Goal: Transaction & Acquisition: Subscribe to service/newsletter

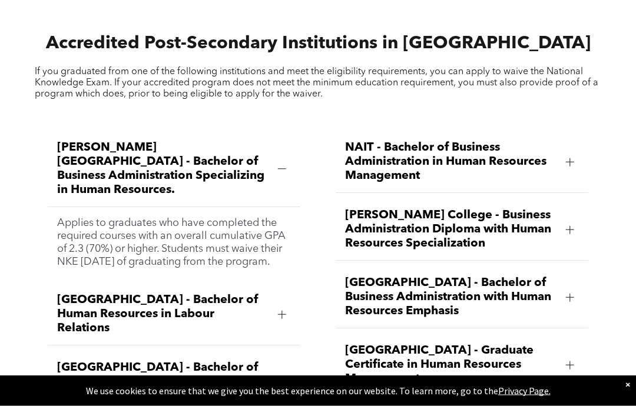
scroll to position [1397, 0]
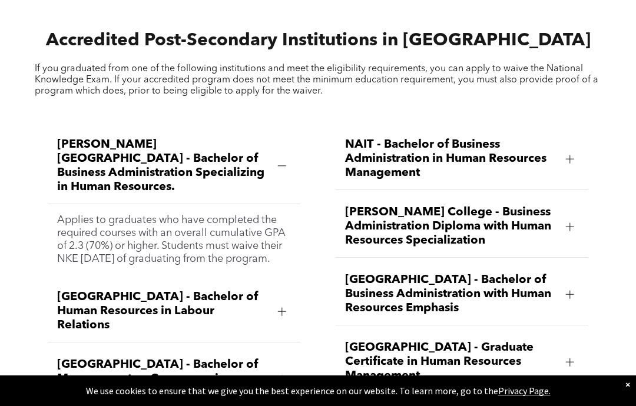
click at [563, 168] on div at bounding box center [570, 159] width 18 height 18
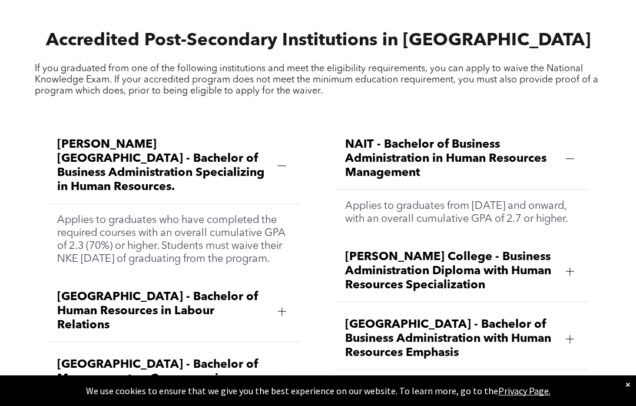
click at [573, 163] on div at bounding box center [570, 159] width 8 height 8
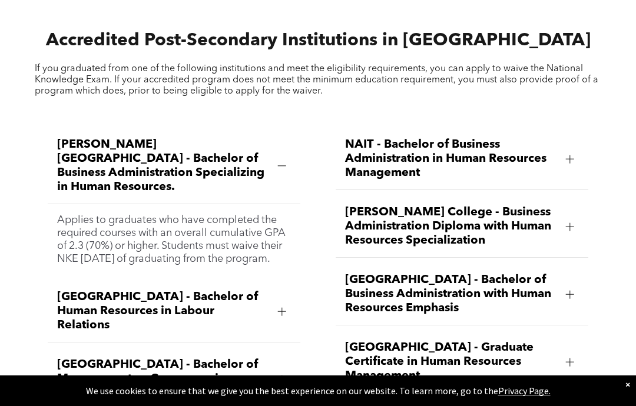
click at [572, 163] on div at bounding box center [570, 159] width 8 height 8
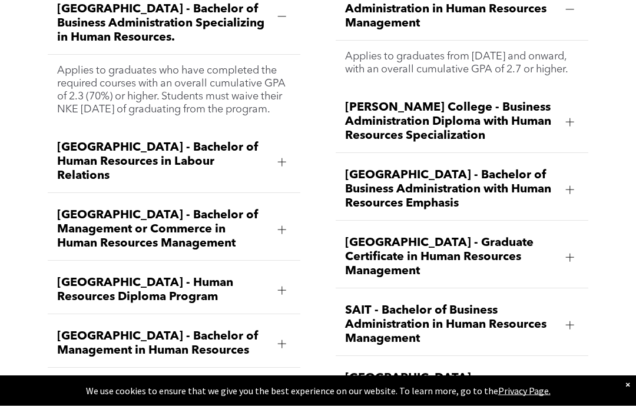
scroll to position [1546, 0]
click at [557, 153] on div "[PERSON_NAME] College - Business Administration Diploma with Human Resources Sp…" at bounding box center [462, 122] width 253 height 62
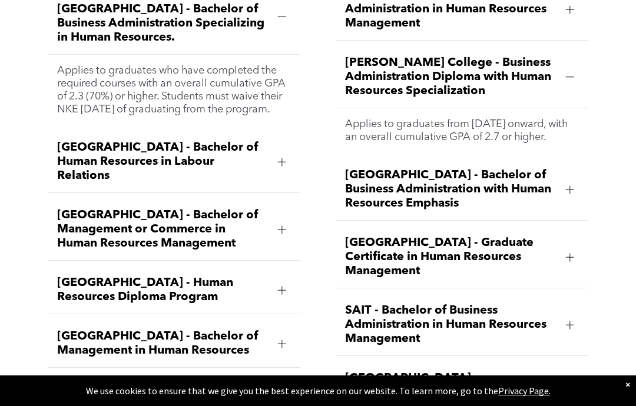
click at [554, 144] on p "Applies to graduates from [DATE] onward, with an overall cumulative GPA of 2.7 …" at bounding box center [462, 131] width 234 height 26
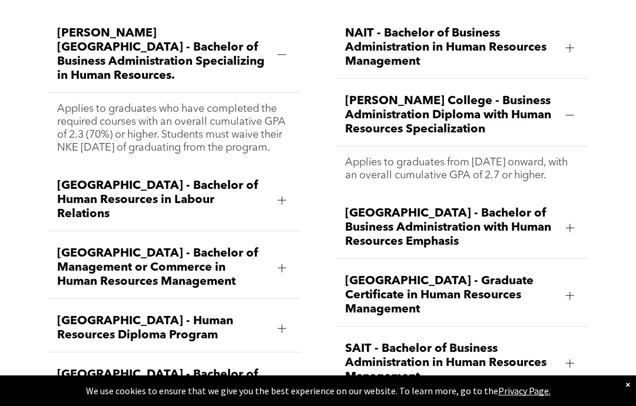
scroll to position [1512, 0]
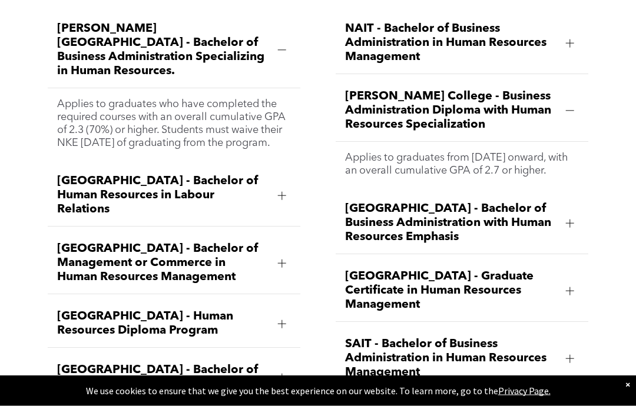
click at [566, 52] on div at bounding box center [570, 44] width 18 height 18
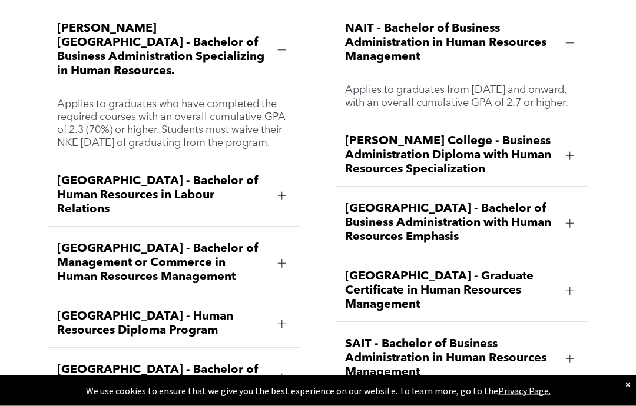
scroll to position [1513, 0]
click at [572, 164] on div at bounding box center [570, 156] width 18 height 18
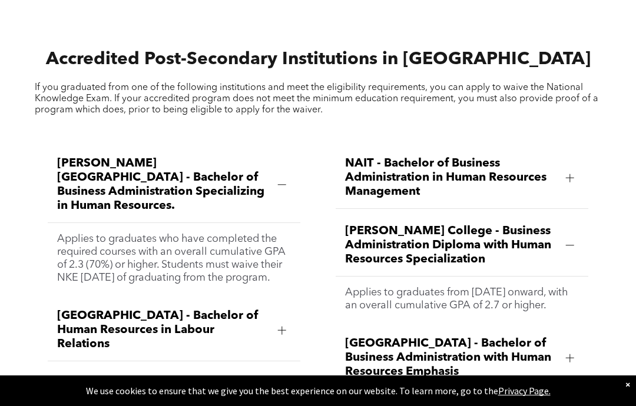
scroll to position [1405, 0]
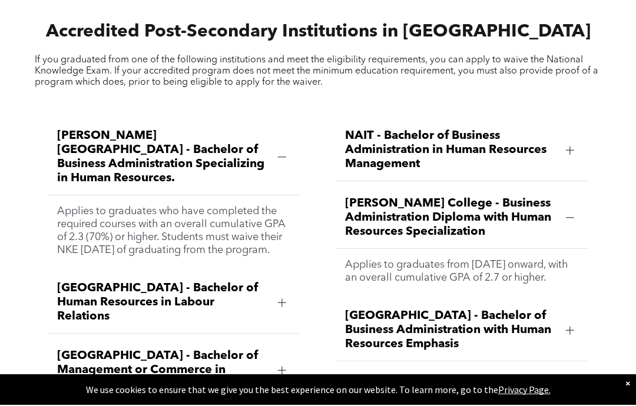
click at [477, 230] on span "[PERSON_NAME] College - Business Administration Diploma with Human Resources Sp…" at bounding box center [450, 219] width 211 height 42
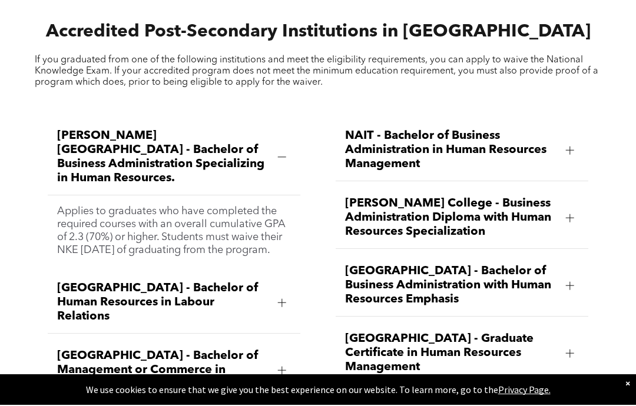
scroll to position [1406, 0]
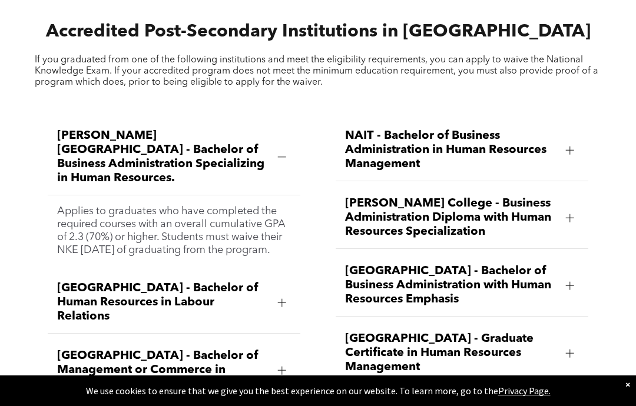
click at [489, 238] on span "[PERSON_NAME] College - Business Administration Diploma with Human Resources Sp…" at bounding box center [450, 218] width 211 height 42
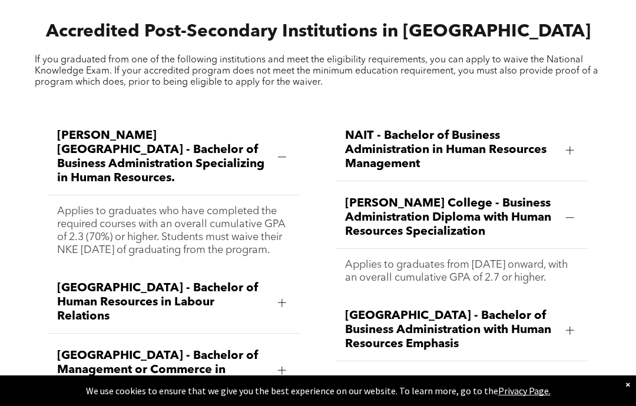
click at [283, 32] on div "Accredited Post-Secondary Institutions in [GEOGRAPHIC_DATA] If you graduated fr…" at bounding box center [317, 53] width 585 height 88
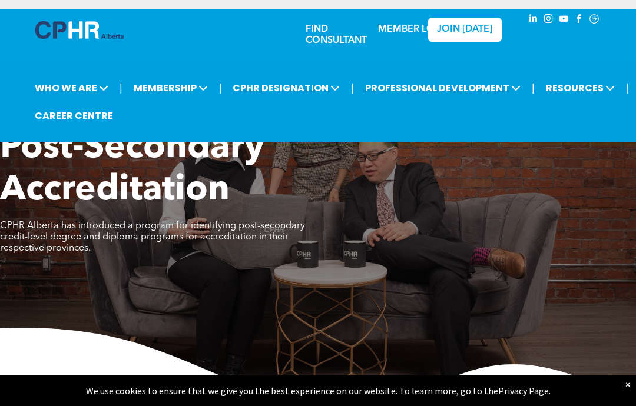
scroll to position [1, 0]
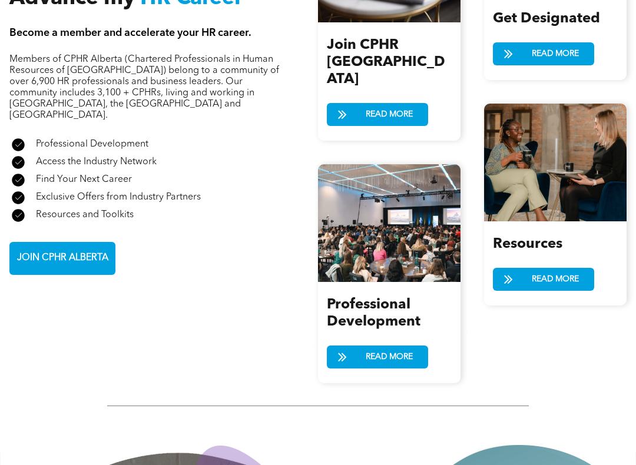
scroll to position [1323, 0]
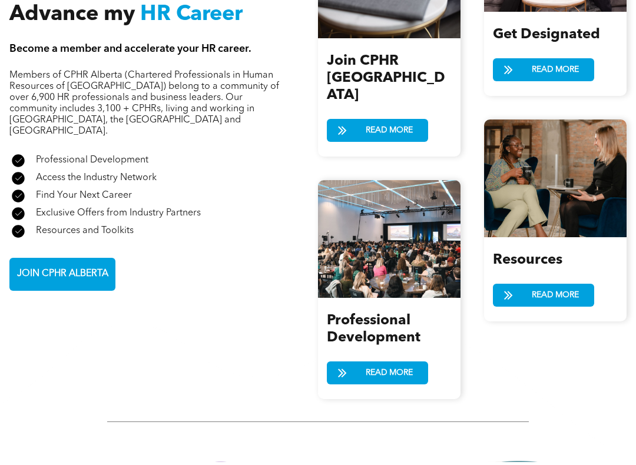
click at [83, 274] on span "JOIN CPHR ALBERTA" at bounding box center [62, 276] width 99 height 23
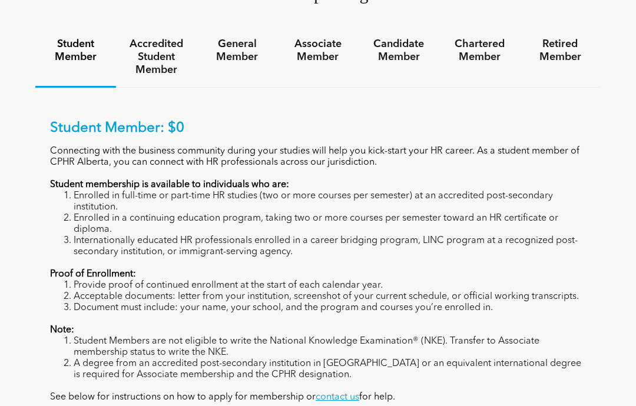
scroll to position [818, 0]
